Goal: Information Seeking & Learning: Learn about a topic

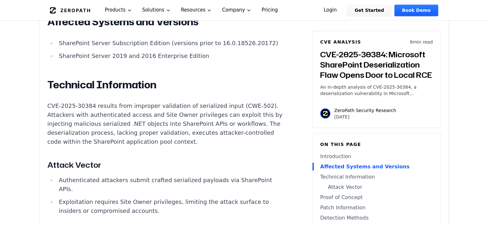
scroll to position [576, 0]
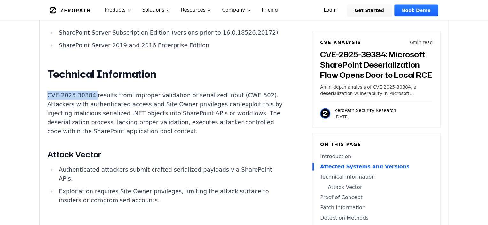
drag, startPoint x: 47, startPoint y: 102, endPoint x: 91, endPoint y: 103, distance: 44.2
click at [91, 103] on div "Experimental AI-Generated Content This CVE analysis is an experimental publicat…" at bounding box center [244, 128] width 409 height 1046
copy p "CVE-2025-30384"
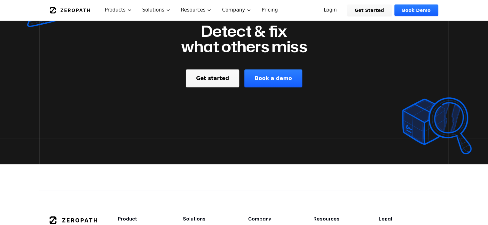
scroll to position [1056, 0]
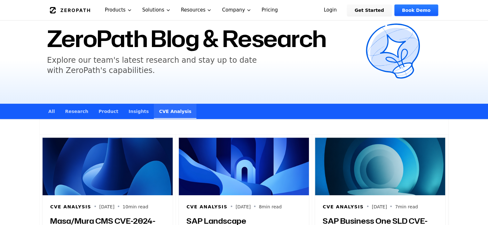
scroll to position [96, 0]
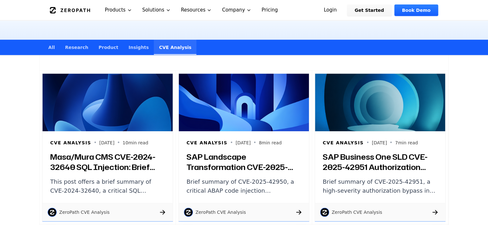
click at [209, 156] on h3 "SAP Landscape Transformation CVE-2025-42950: Brief Summary of Critical ABAP Cod…" at bounding box center [244, 162] width 115 height 20
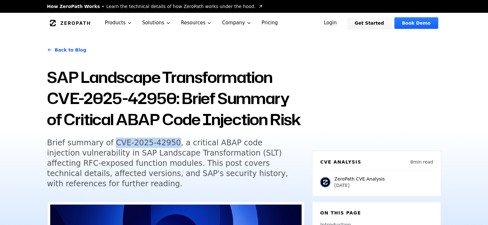
drag, startPoint x: 106, startPoint y: 144, endPoint x: 163, endPoint y: 144, distance: 56.3
click at [163, 144] on h5 "Brief summary of CVE-2025-42950, a critical ABAP code injection vulnerability i…" at bounding box center [170, 163] width 246 height 51
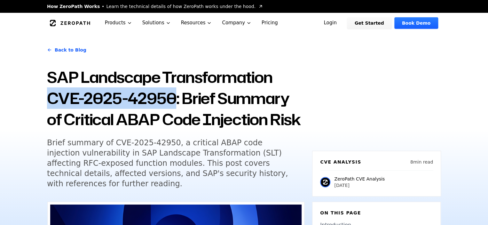
drag, startPoint x: 73, startPoint y: 97, endPoint x: 175, endPoint y: 91, distance: 102.2
click at [175, 91] on div "Back to Blog SAP Landscape Transformation CVE-2025-42950: Brief Summary of Crit…" at bounding box center [244, 130] width 410 height 194
copy h1 "CVE-2025-42950"
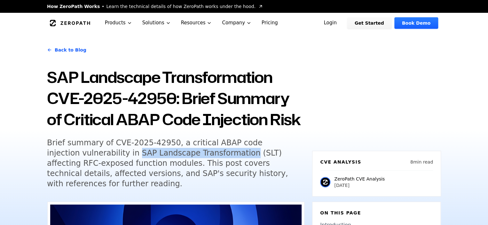
drag, startPoint x: 100, startPoint y: 152, endPoint x: 201, endPoint y: 155, distance: 101.2
click at [201, 155] on h5 "Brief summary of CVE-2025-42950, a critical ABAP code injection vulnerability i…" at bounding box center [170, 163] width 246 height 51
copy h5 "SAP Landscape Transformation"
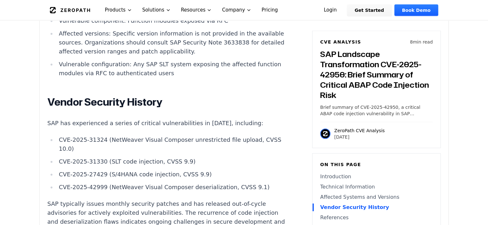
scroll to position [800, 0]
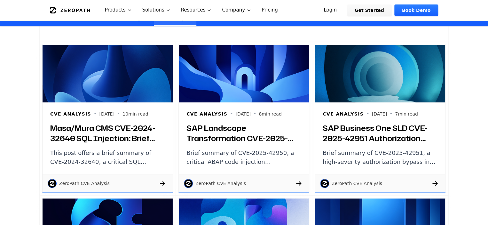
scroll to position [96, 0]
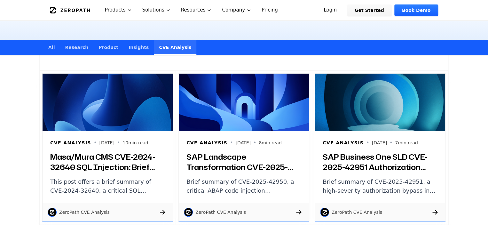
click at [361, 158] on h3 "SAP Business One SLD CVE-2025-42951 Authorization Bypass: Brief Summary and Tec…" at bounding box center [380, 162] width 115 height 20
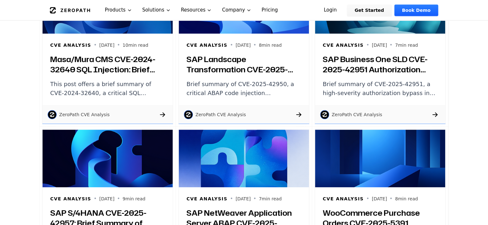
scroll to position [256, 0]
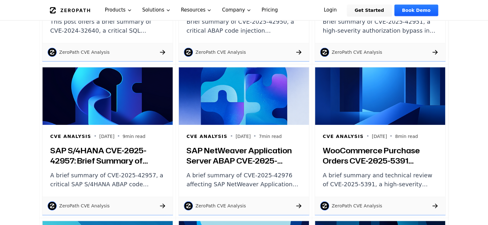
click at [108, 150] on h3 "SAP S/4HANA CVE-2025-42957: Brief Summary of Critical ABAP Code Injection via R…" at bounding box center [107, 155] width 115 height 20
click at [232, 151] on h3 "SAP NetWeaver Application Server ABAP CVE-2025-42976: Brief Summary of Memory C…" at bounding box center [244, 155] width 115 height 20
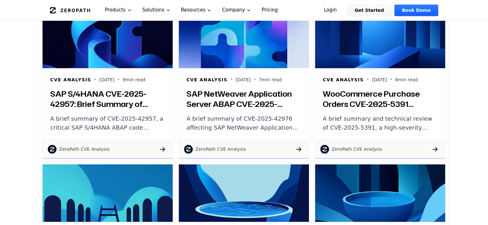
scroll to position [320, 0]
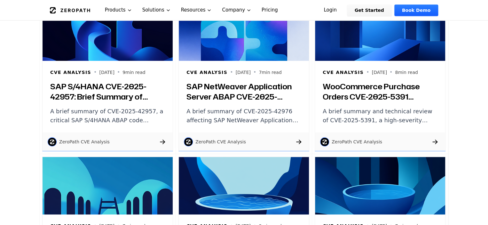
click at [374, 87] on h3 "WooCommerce Purchase Orders CVE-2025-5391 Arbitrary File Deletion Vulnerability…" at bounding box center [380, 91] width 115 height 20
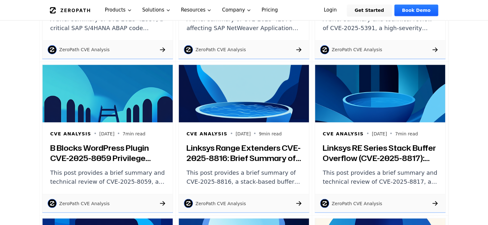
scroll to position [480, 0]
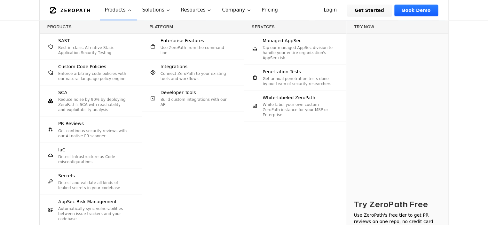
click at [0, 61] on div "Products SAST Best-in-class, AI-native Static Application Security Testing Cust…" at bounding box center [244, 147] width 488 height 254
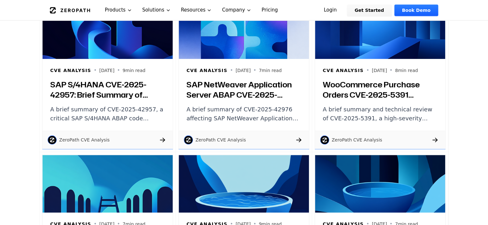
scroll to position [224, 0]
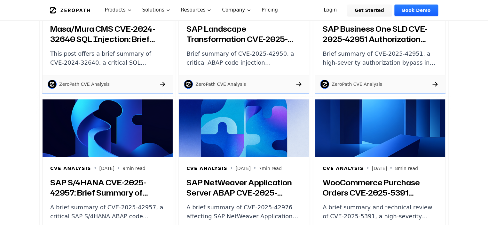
click at [221, 183] on h3 "SAP NetWeaver Application Server ABAP CVE-2025-42976: Brief Summary of Memory C…" at bounding box center [244, 187] width 115 height 20
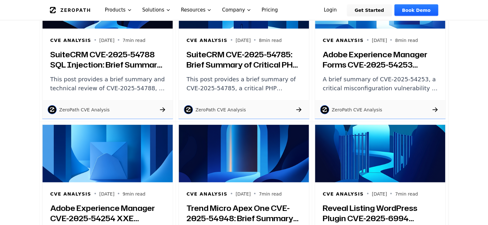
scroll to position [1952, 0]
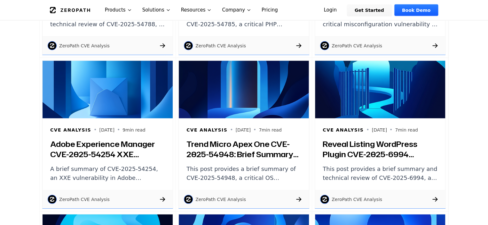
click at [227, 143] on h3 "Trend Micro Apex One CVE-2025-54948: Brief Summary of Critical Remote Code Exec…" at bounding box center [244, 149] width 115 height 20
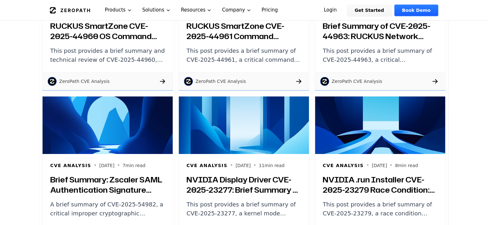
scroll to position [2753, 0]
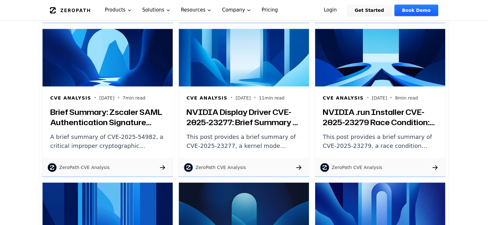
click at [126, 112] on h3 "Brief Summary: Zscaler SAML Authentication Signature Verification Flaw (CVE-202…" at bounding box center [107, 117] width 115 height 20
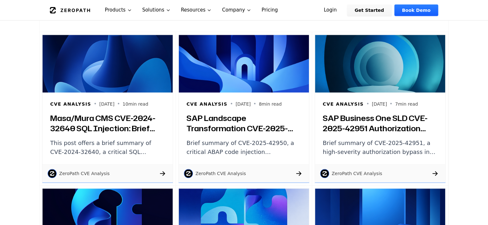
scroll to position [192, 0]
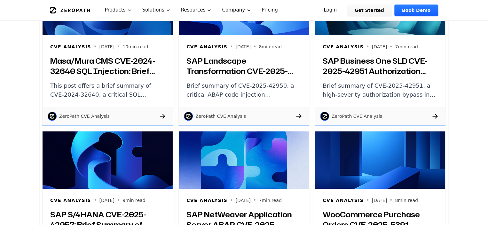
click at [117, 60] on h3 "Masa/Mura CMS CVE-2024-32640 SQL Injection: Brief Summary and PoC" at bounding box center [107, 66] width 115 height 20
click at [218, 61] on h3 "SAP Landscape Transformation CVE-2025-42950: Brief Summary of Critical ABAP Cod…" at bounding box center [244, 66] width 115 height 20
click at [367, 63] on h3 "SAP Business One SLD CVE-2025-42951 Authorization Bypass: Brief Summary and Tec…" at bounding box center [380, 66] width 115 height 20
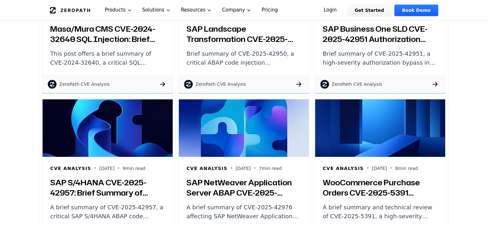
scroll to position [1813, 0]
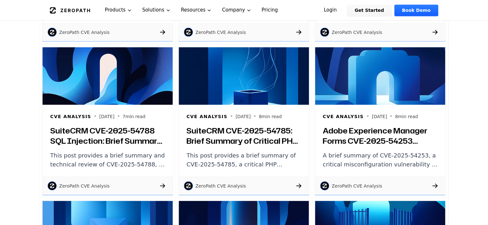
click at [100, 128] on h3 "SuiteCRM CVE-2025-54788 SQL Injection: Brief Summary and Technical Review" at bounding box center [107, 135] width 115 height 20
click at [237, 131] on h3 "SuiteCRM CVE-2025-54785: Brief Summary of Critical PHP Deserialization Vulnerab…" at bounding box center [244, 135] width 115 height 20
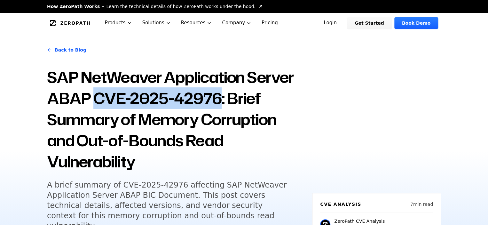
drag, startPoint x: 218, startPoint y: 97, endPoint x: 96, endPoint y: 100, distance: 122.6
click at [96, 100] on h1 "SAP NetWeaver Application Server ABAP CVE-2025-42976: Brief Summary of Memory C…" at bounding box center [176, 120] width 258 height 106
copy h1 "CVE-2025-42976"
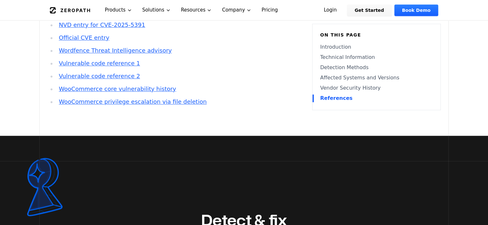
scroll to position [1440, 0]
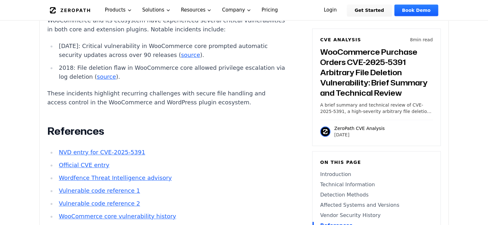
click at [96, 156] on link "NVD entry for CVE-2025-5391" at bounding box center [102, 152] width 86 height 7
click at [118, 181] on link "Wordfence Threat Intelligence advisory" at bounding box center [115, 177] width 113 height 7
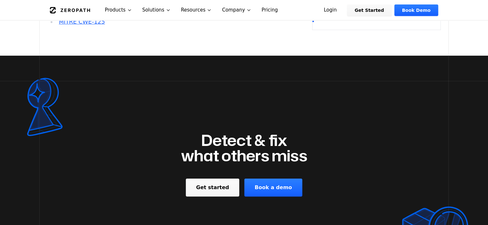
scroll to position [992, 0]
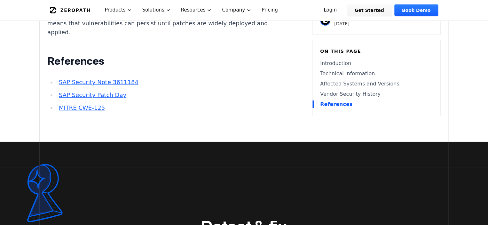
click at [96, 79] on link "SAP Security Note 3611184" at bounding box center [99, 82] width 80 height 7
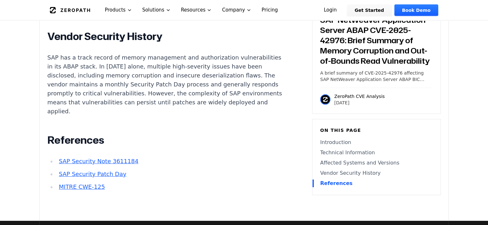
scroll to position [864, 0]
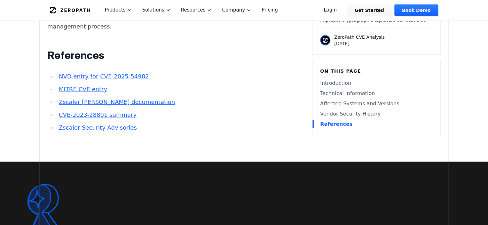
scroll to position [928, 0]
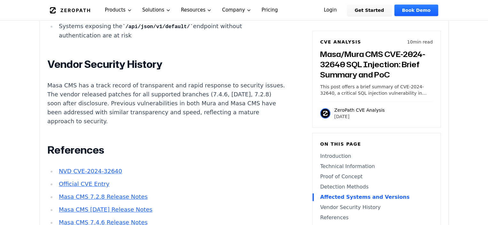
scroll to position [1504, 0]
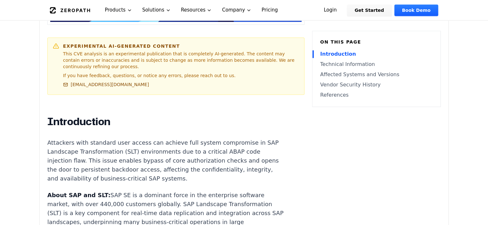
scroll to position [416, 0]
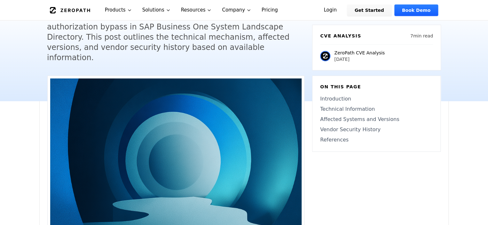
scroll to position [128, 0]
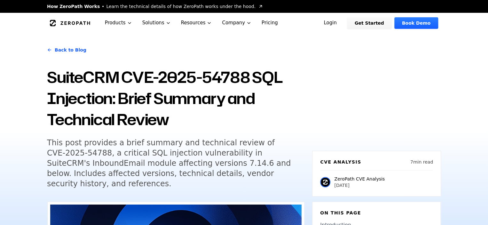
click at [223, 81] on h1 "SuiteCRM CVE-2025-54788 SQL Injection: Brief Summary and Technical Review" at bounding box center [176, 98] width 258 height 63
copy h1 "54788"
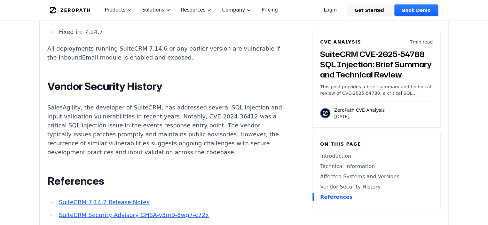
scroll to position [960, 0]
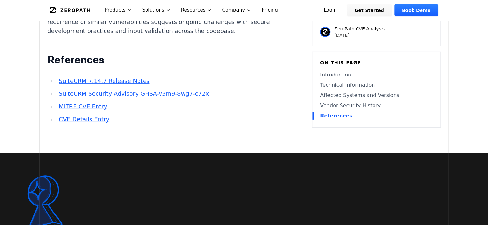
click at [115, 90] on link "SuiteCRM Security Advisory GHSA-v3m9-8wg7-c72x" at bounding box center [134, 93] width 150 height 7
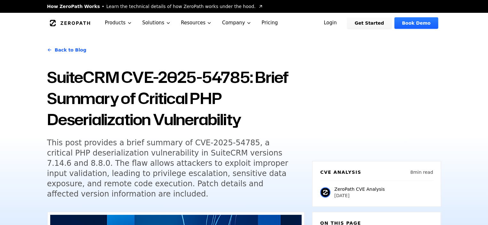
click at [224, 74] on h1 "SuiteCRM CVE-2025-54785: Brief Summary of Critical PHP Deserialization Vulnerab…" at bounding box center [176, 98] width 258 height 63
copy h1 "54785"
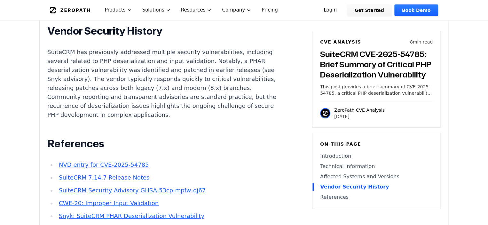
scroll to position [992, 0]
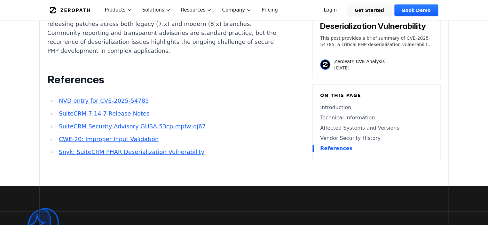
click at [101, 110] on link "SuiteCRM 7.14.7 Release Notes" at bounding box center [104, 113] width 91 height 7
click at [96, 123] on link "SuiteCRM Security Advisory GHSA-53cp-mpfw-qj67" at bounding box center [132, 126] width 147 height 7
